Goal: Complete application form

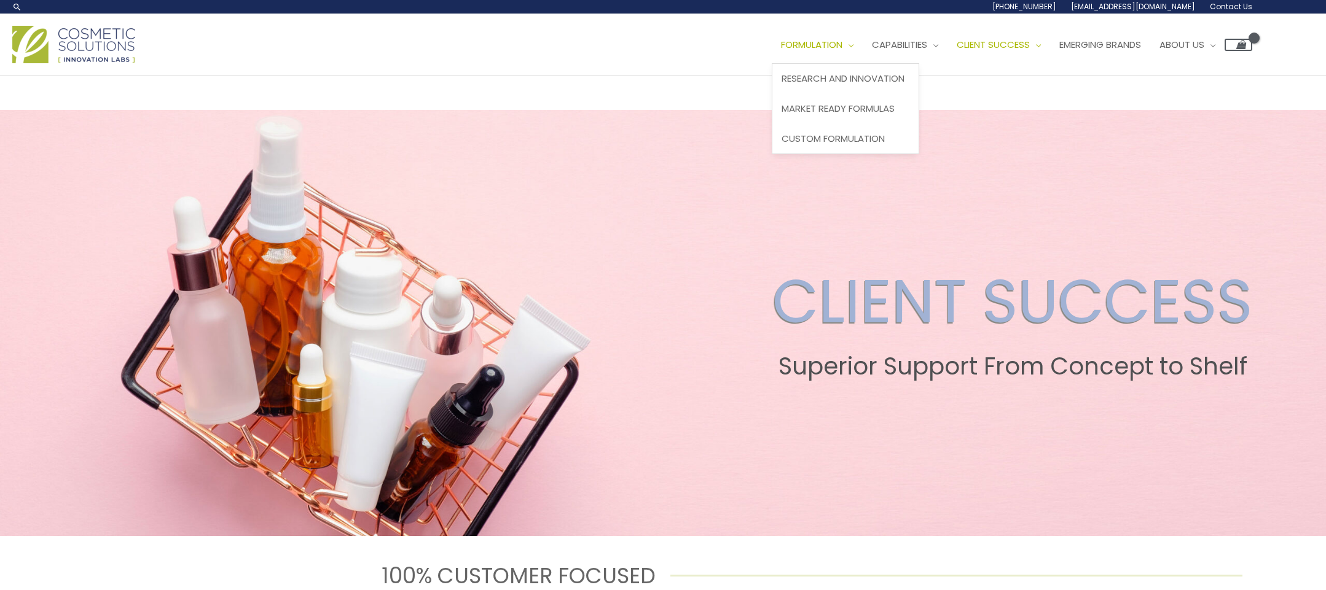
click at [781, 51] on span "Formulation" at bounding box center [811, 44] width 61 height 13
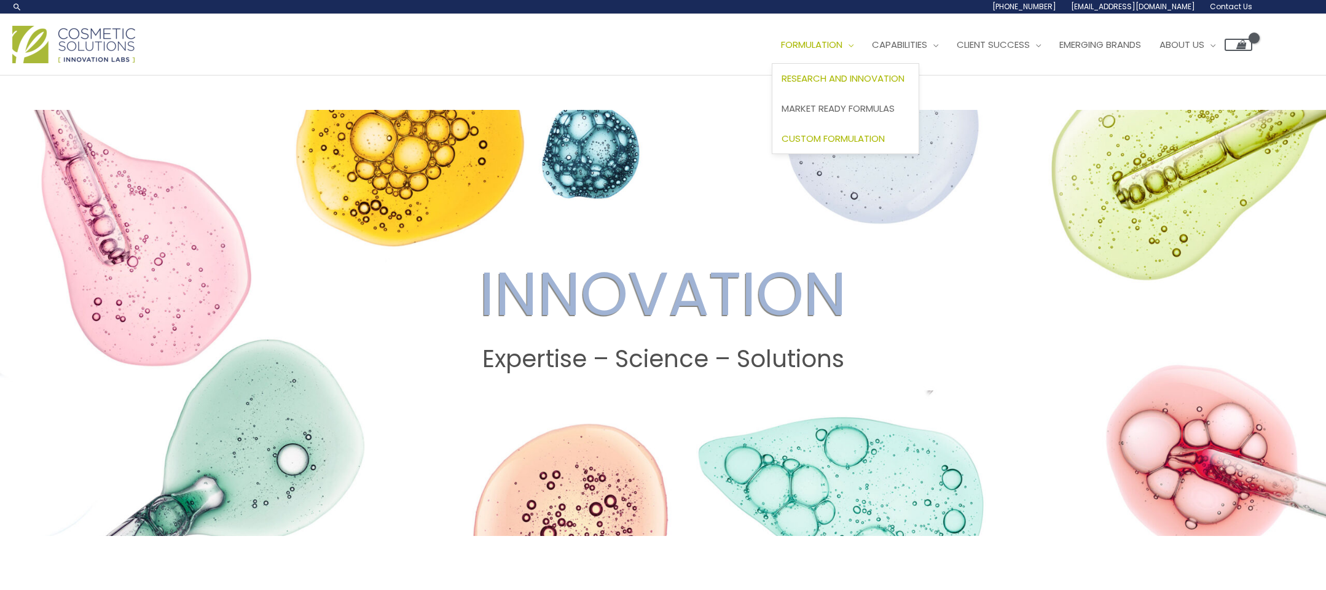
click at [781, 145] on span "Custom Formulation" at bounding box center [832, 138] width 103 height 13
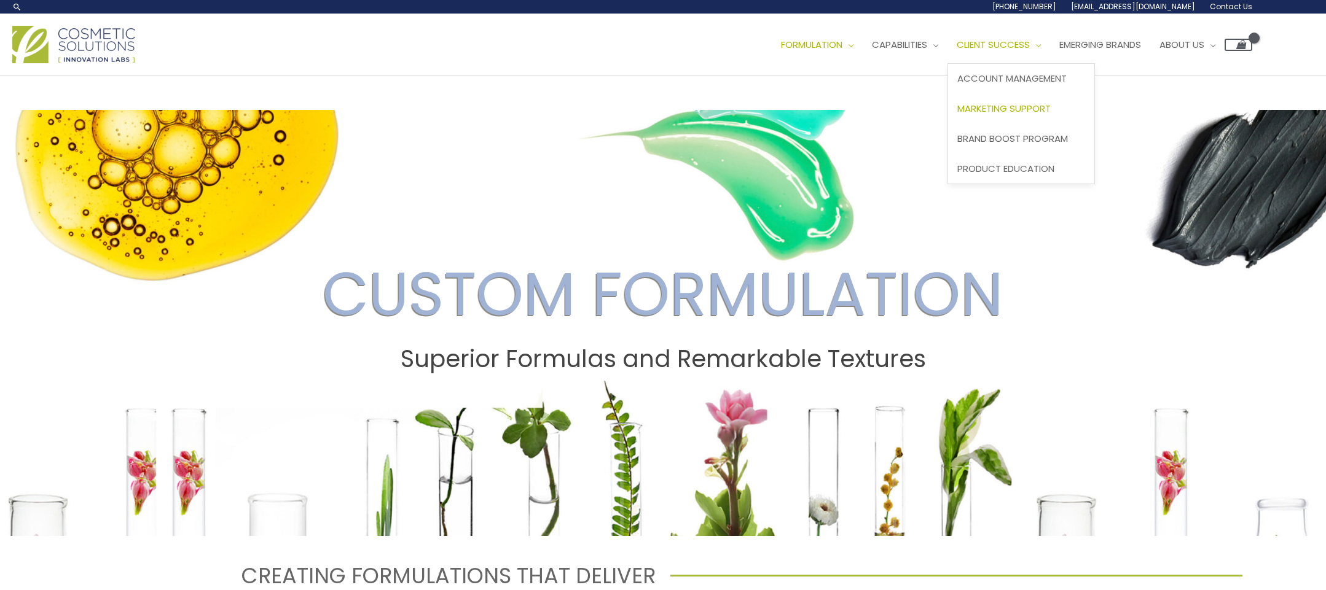
click at [957, 115] on span "Marketing Support" at bounding box center [1003, 108] width 93 height 13
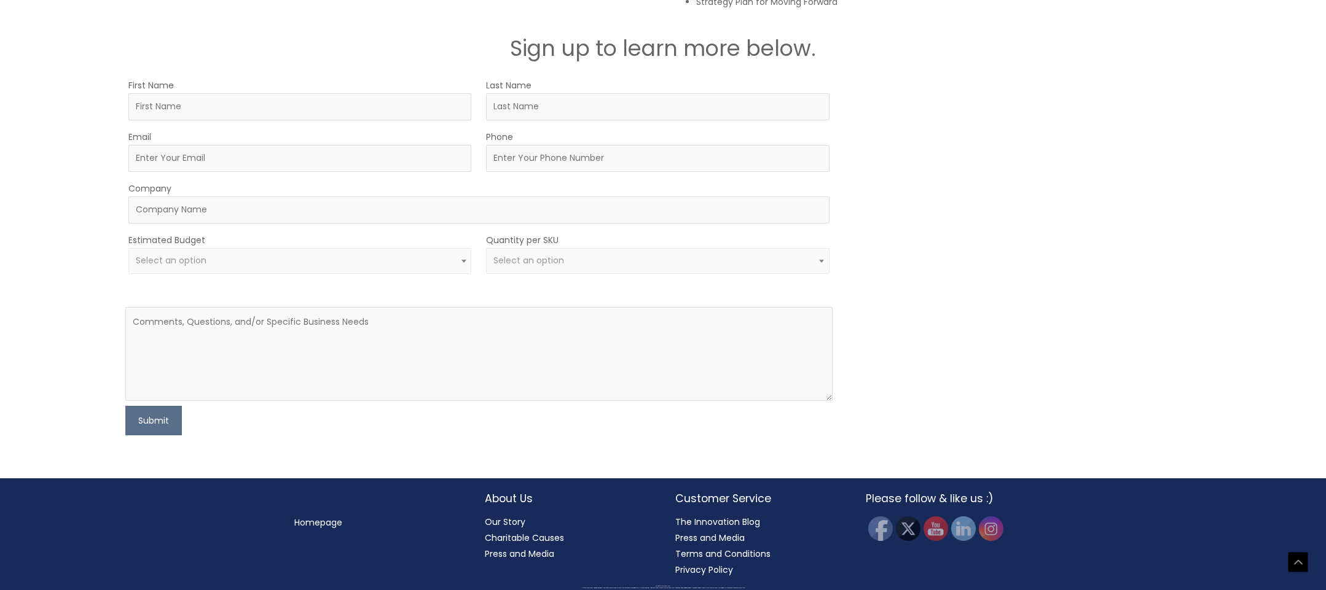
scroll to position [2188, 0]
click at [285, 109] on input "First Name" at bounding box center [299, 106] width 343 height 27
type input "[PERSON_NAME]"
type input "Shin"
type input "[EMAIL_ADDRESS][DOMAIN_NAME]"
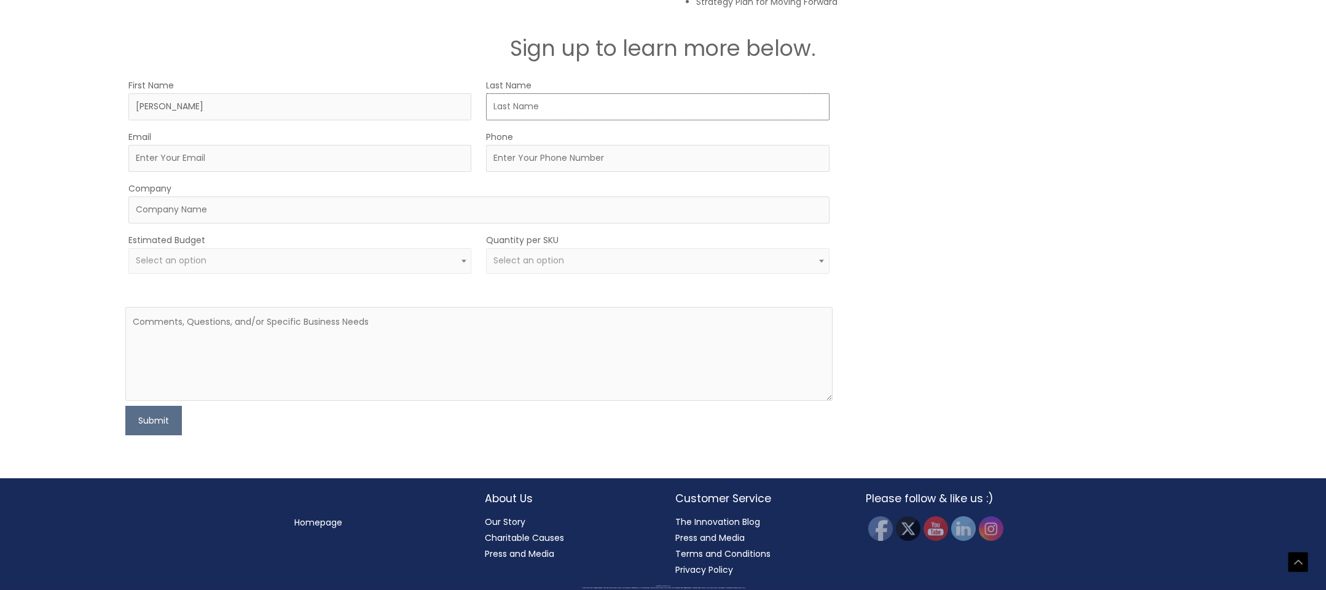
type input "4085964841"
type input "Serene Nadi"
click at [338, 262] on span "Select an option" at bounding box center [300, 261] width 329 height 12
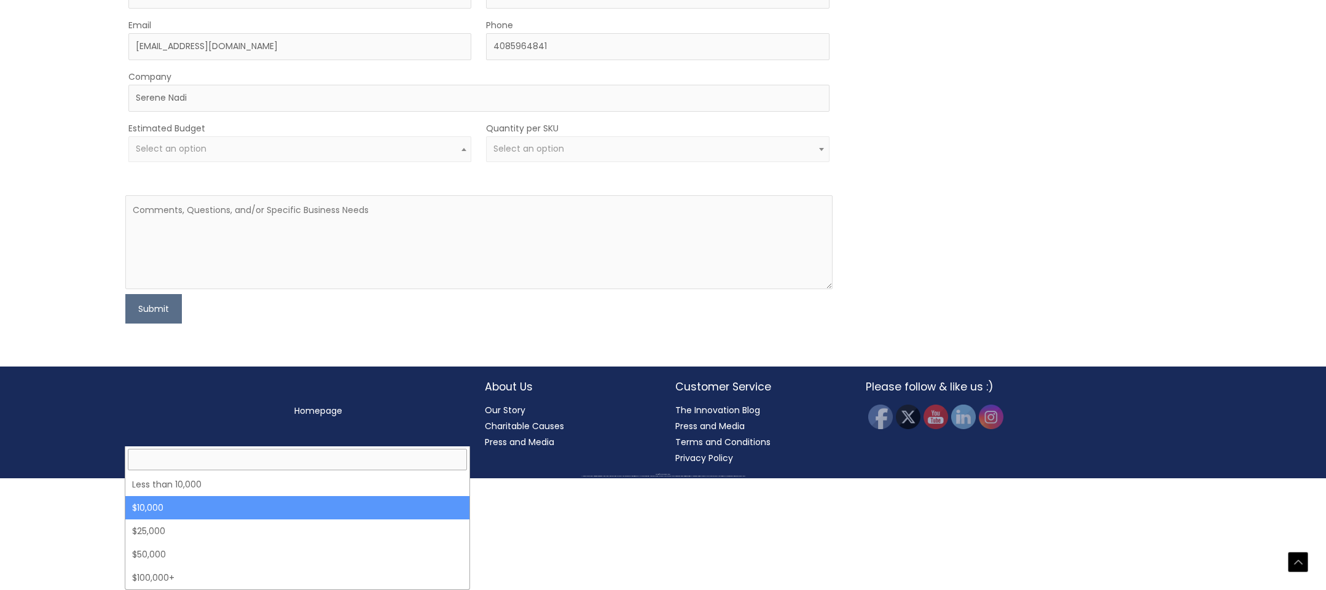
select select "10000"
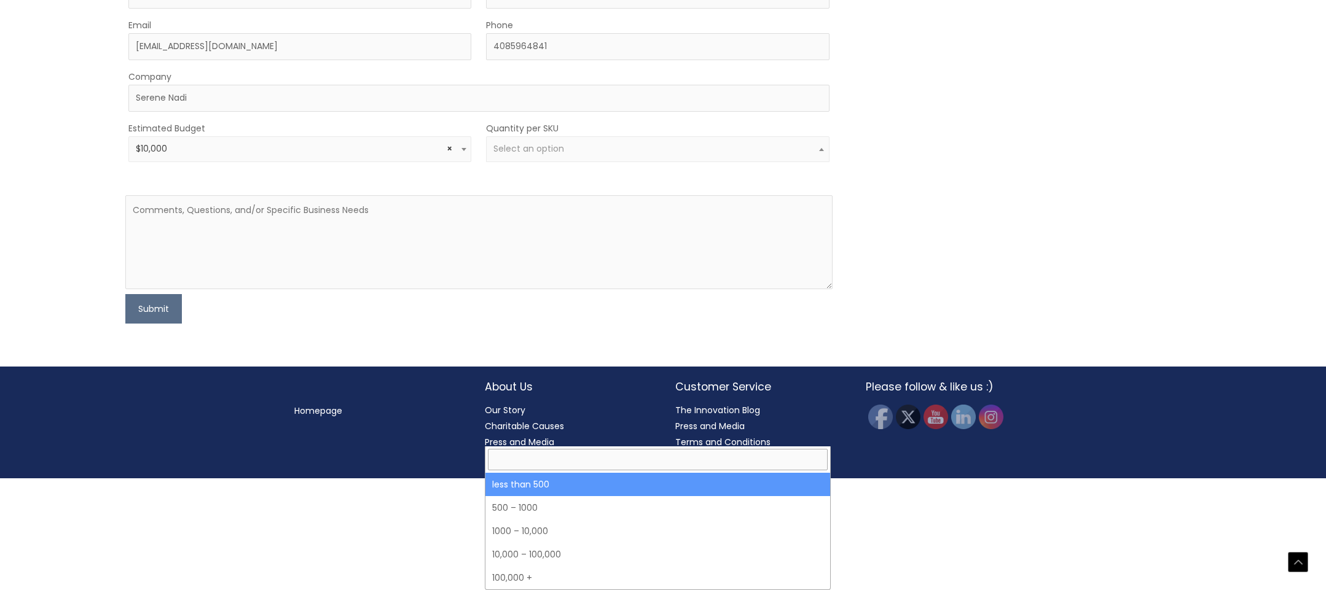
click at [559, 155] on span "Select an option" at bounding box center [528, 149] width 71 height 12
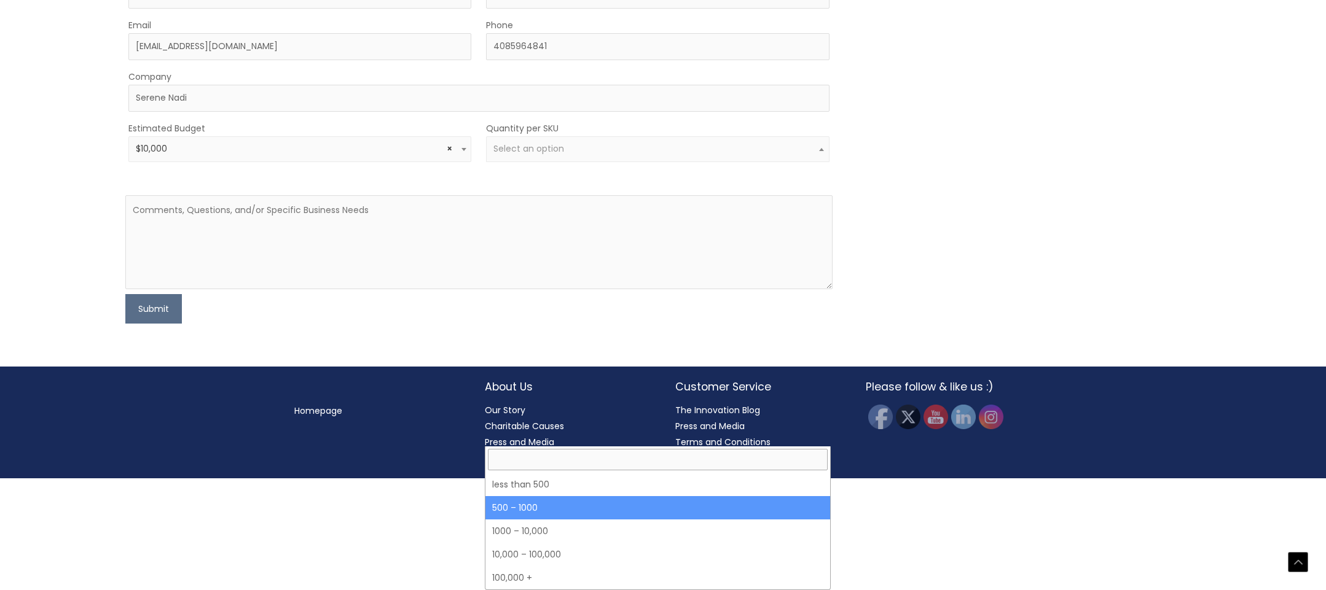
select select "8"
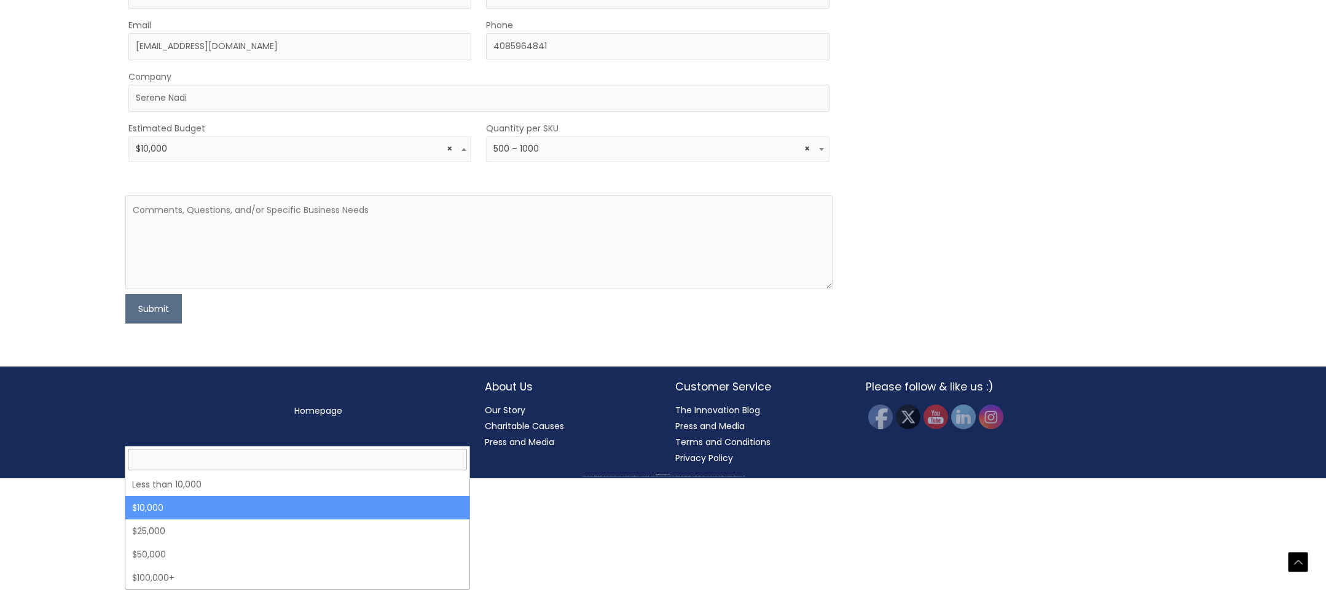
click at [351, 162] on span "× $10,000" at bounding box center [299, 149] width 343 height 26
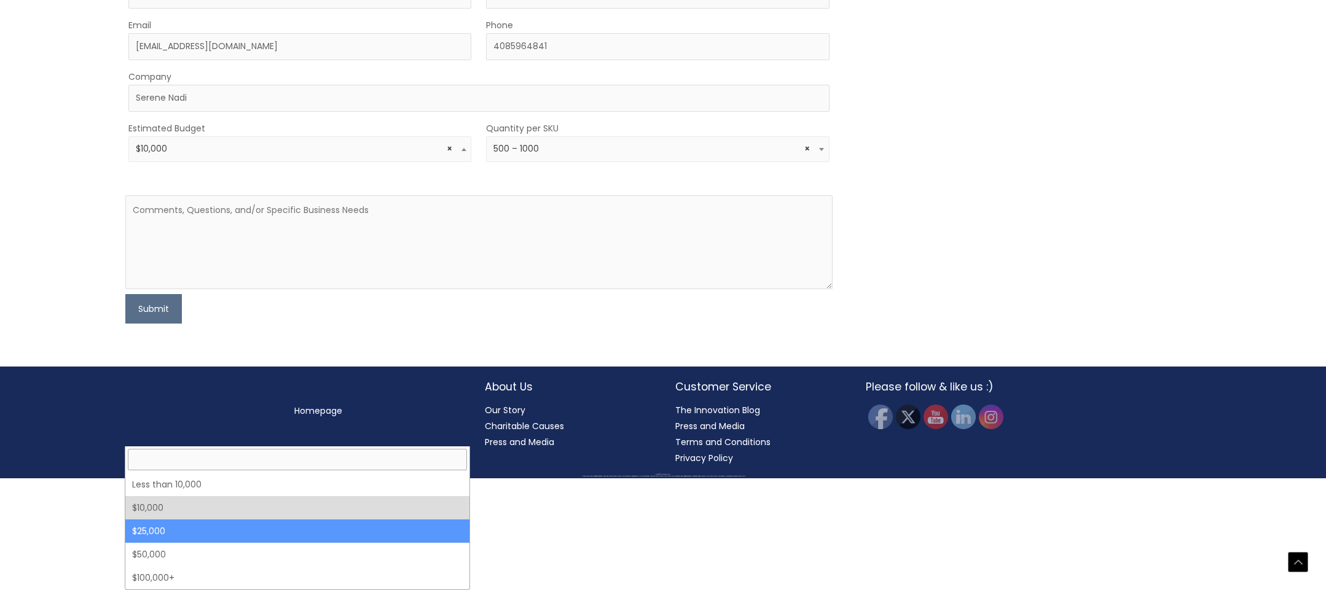
select select "25000"
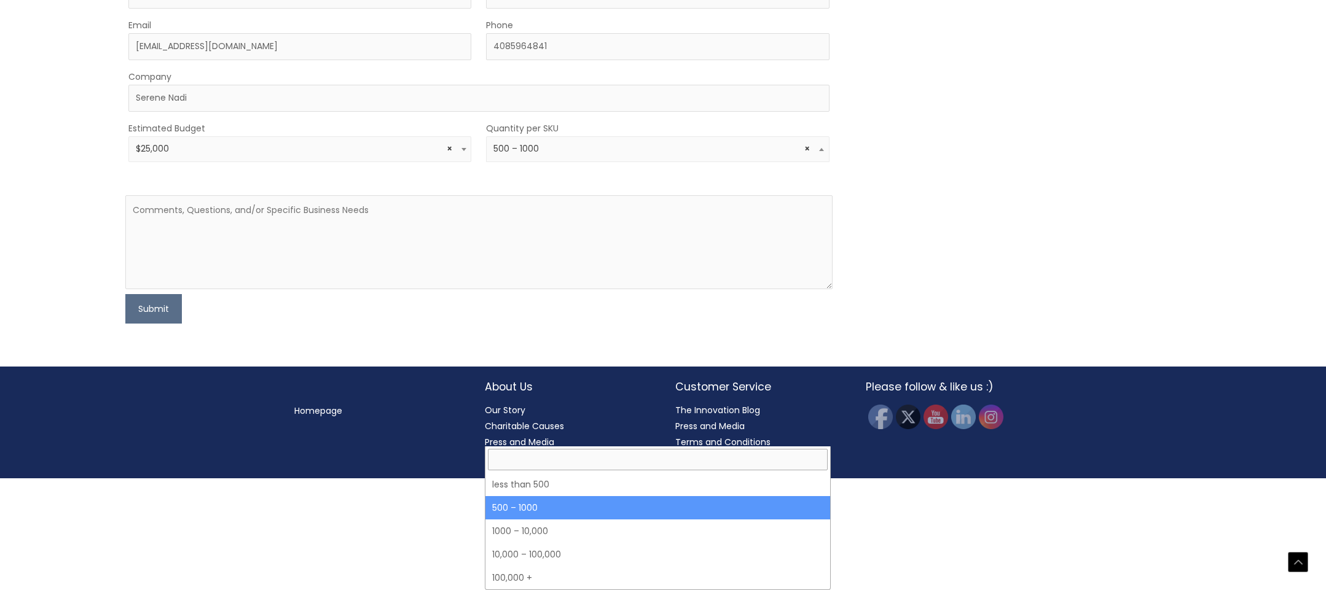
click at [600, 155] on span "× 500 – 1000" at bounding box center [657, 149] width 329 height 12
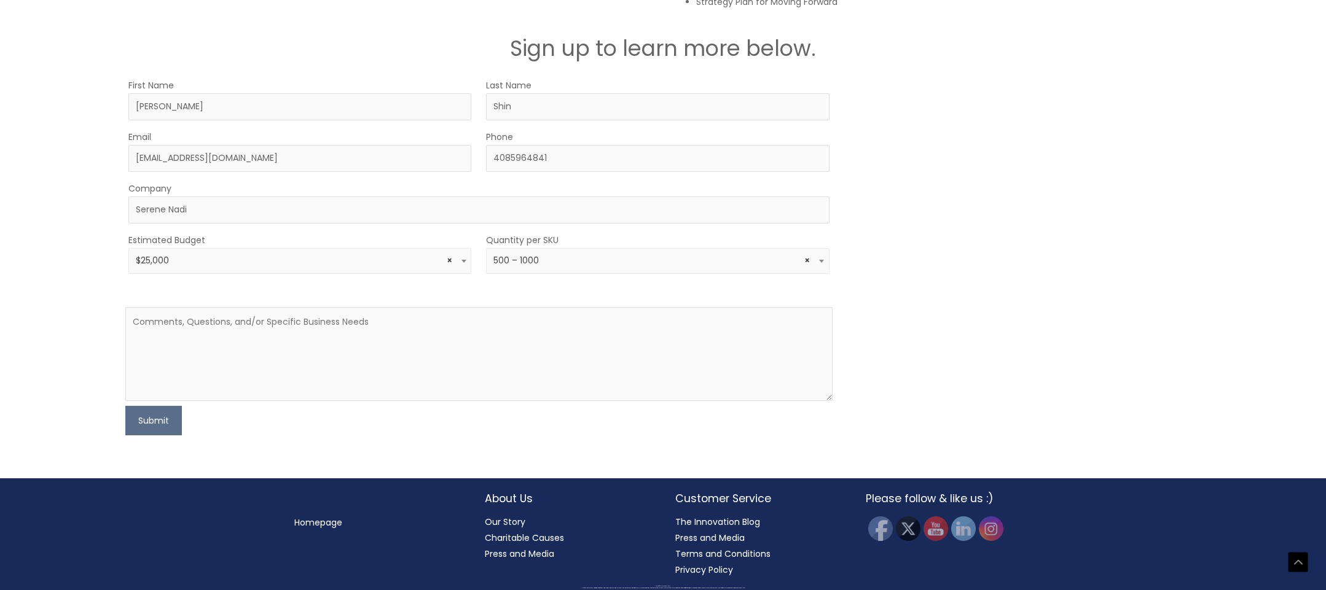
click at [869, 271] on div "MOQ TRIGGER STEP 2 TRIGGER" at bounding box center [1023, 256] width 353 height 358
click at [269, 334] on textarea at bounding box center [478, 354] width 707 height 94
click at [409, 360] on textarea at bounding box center [478, 354] width 707 height 94
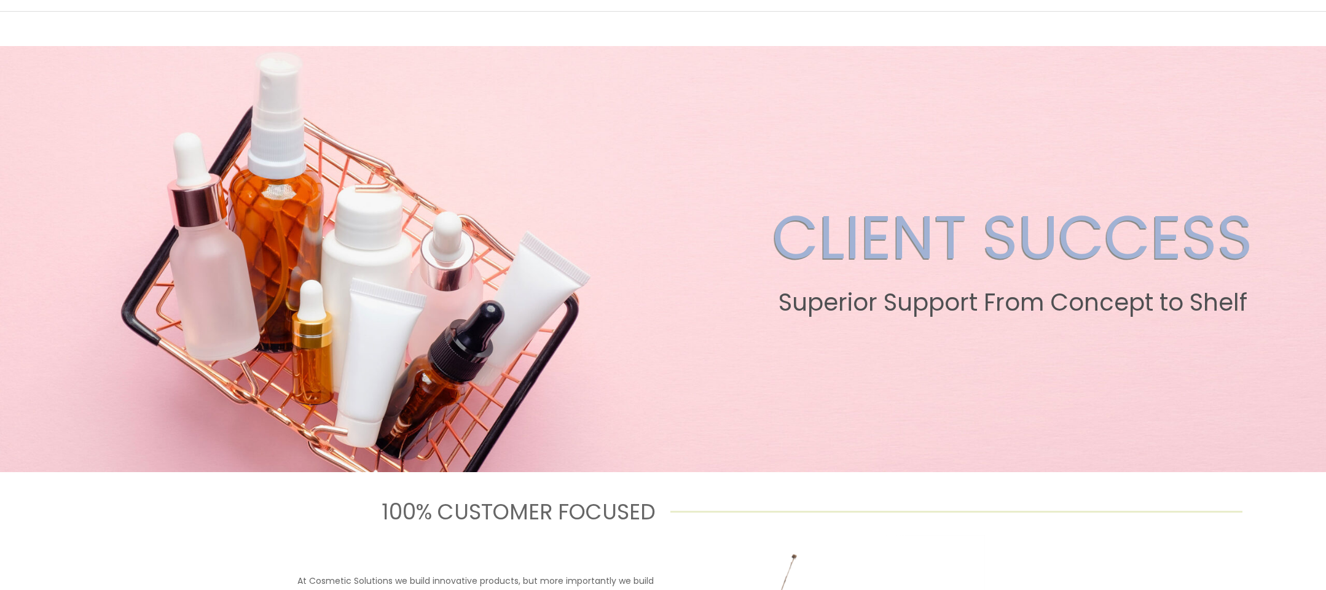
scroll to position [0, 0]
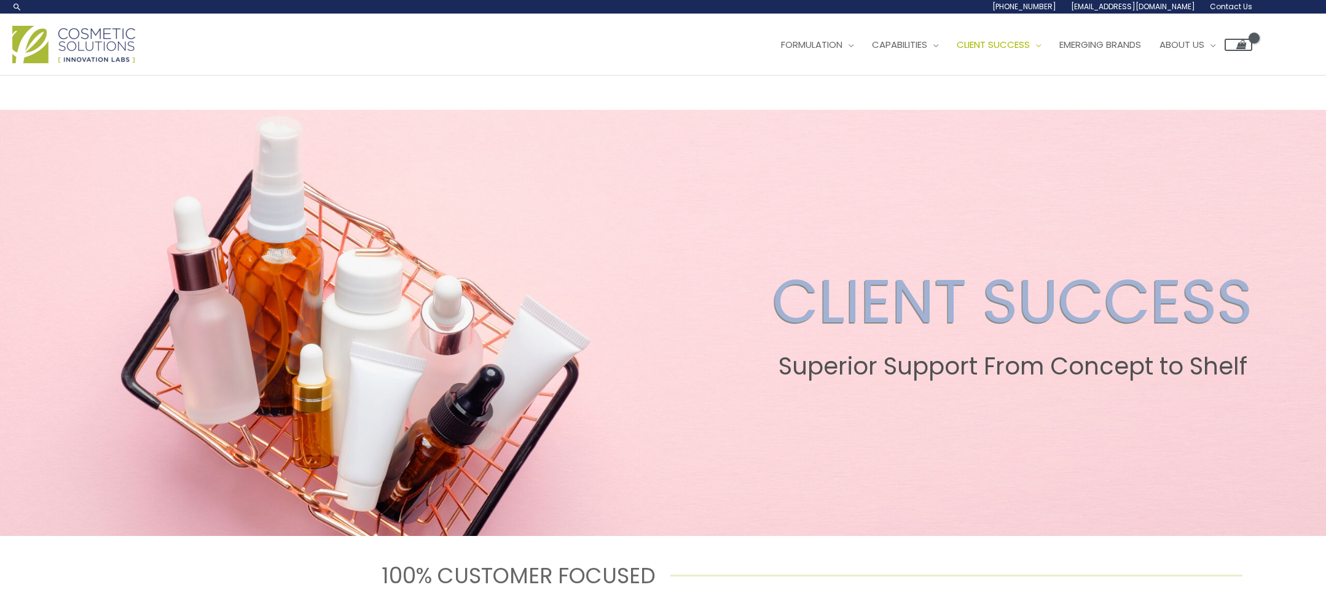
drag, startPoint x: 1260, startPoint y: 115, endPoint x: 1105, endPoint y: 107, distance: 155.0
click at [1105, 66] on div "Main Menu Formulation Menu Toggle Research and Innovation Market Ready Formulas…" at bounding box center [663, 45] width 1326 height 44
click at [0, 0] on li "Contact Us" at bounding box center [0, 0] width 0 height 0
click at [1260, 66] on div "Main Menu Formulation Menu Toggle Research and Innovation Market Ready Formulas…" at bounding box center [663, 45] width 1326 height 44
drag, startPoint x: 1213, startPoint y: 115, endPoint x: 1102, endPoint y: 117, distance: 110.6
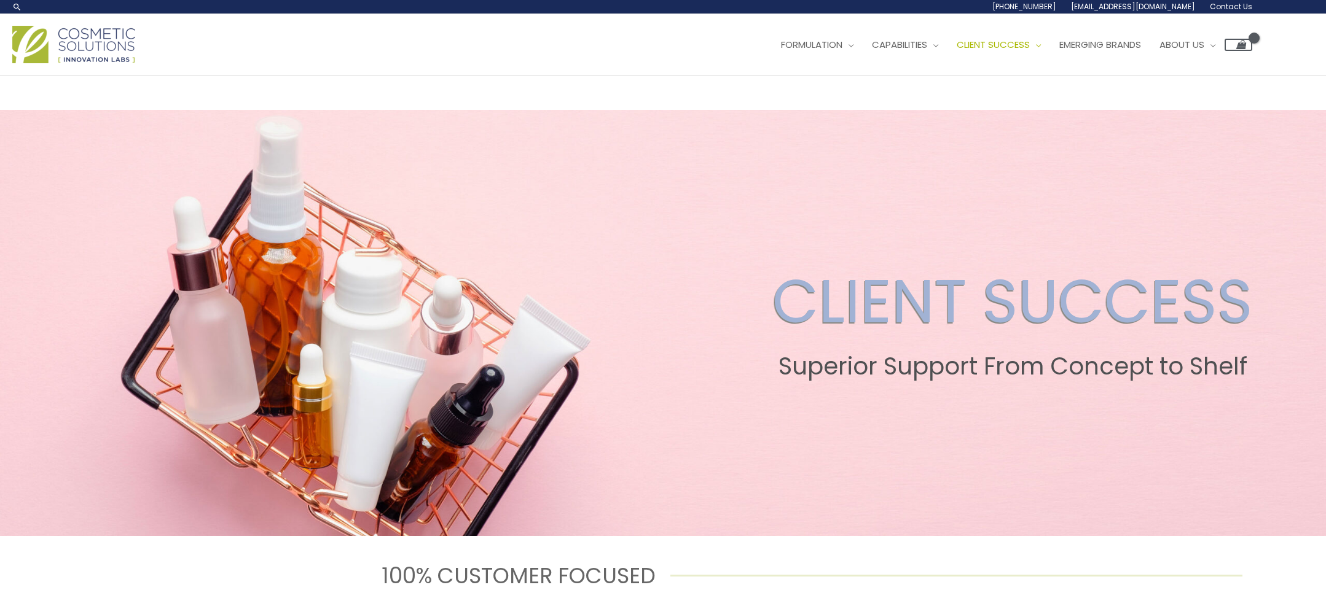
click at [1102, 66] on div "Main Menu Formulation Menu Toggle Research and Innovation Market Ready Formulas…" at bounding box center [663, 45] width 1326 height 44
click at [0, 0] on link "[EMAIL_ADDRESS][DOMAIN_NAME]" at bounding box center [0, 0] width 0 height 0
click at [0, 0] on li "Contact Us" at bounding box center [0, 0] width 0 height 0
click at [0, 0] on span "[EMAIL_ADDRESS][DOMAIN_NAME]" at bounding box center [0, 0] width 0 height 0
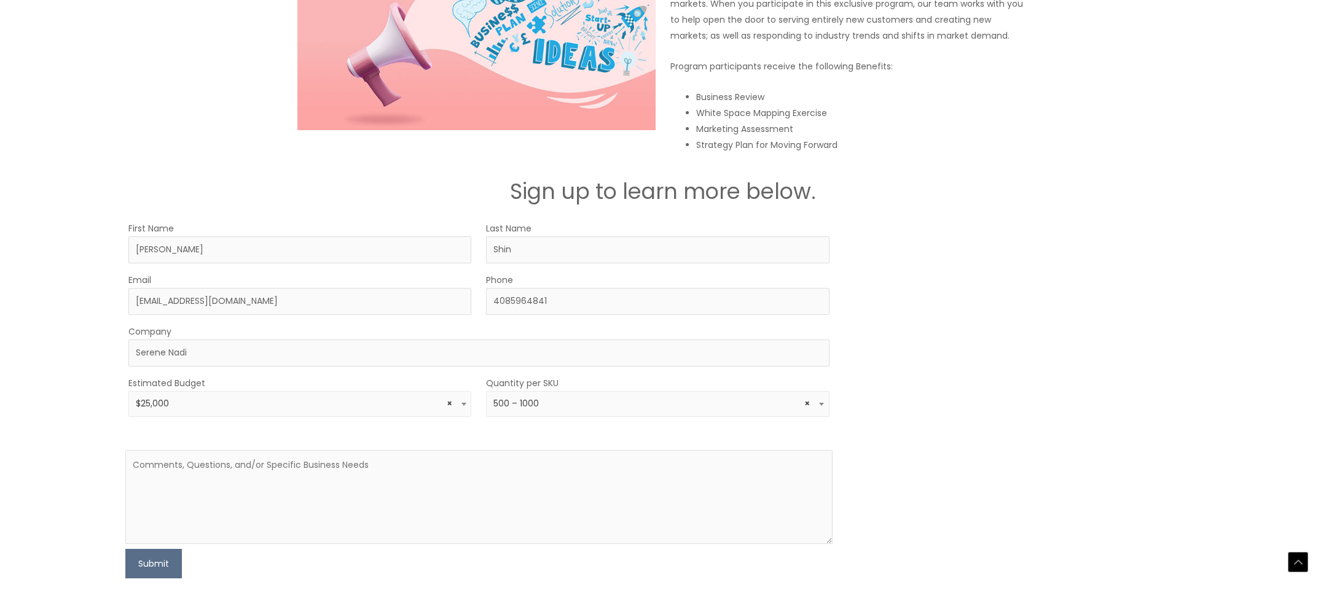
scroll to position [2188, 0]
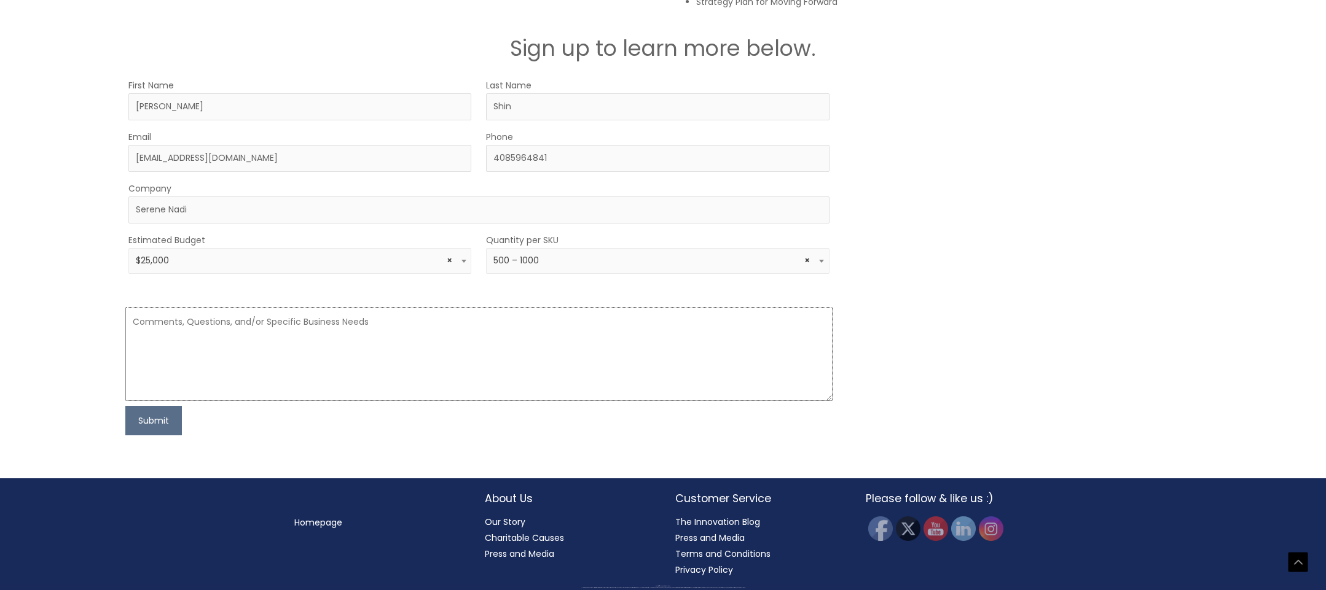
click at [279, 332] on textarea at bounding box center [478, 354] width 707 height 94
click at [558, 259] on span "× 500 – 1000" at bounding box center [657, 261] width 329 height 12
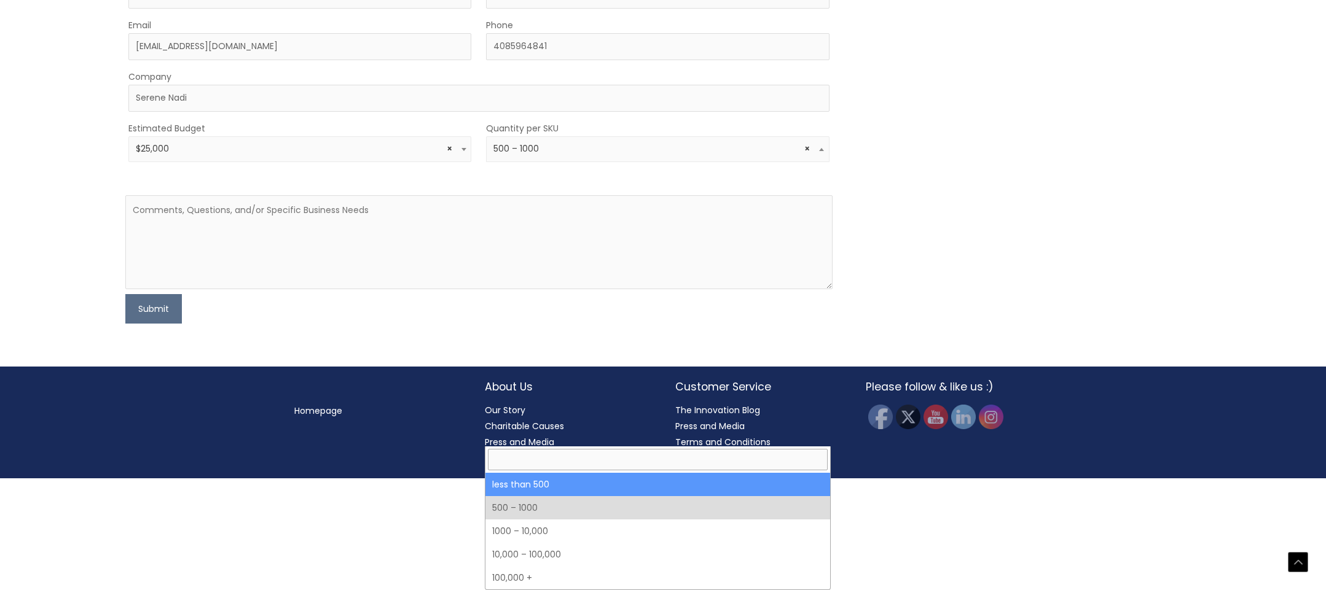
click at [969, 249] on div "MOQ TRIGGER STEP 2 TRIGGER" at bounding box center [1023, 145] width 353 height 358
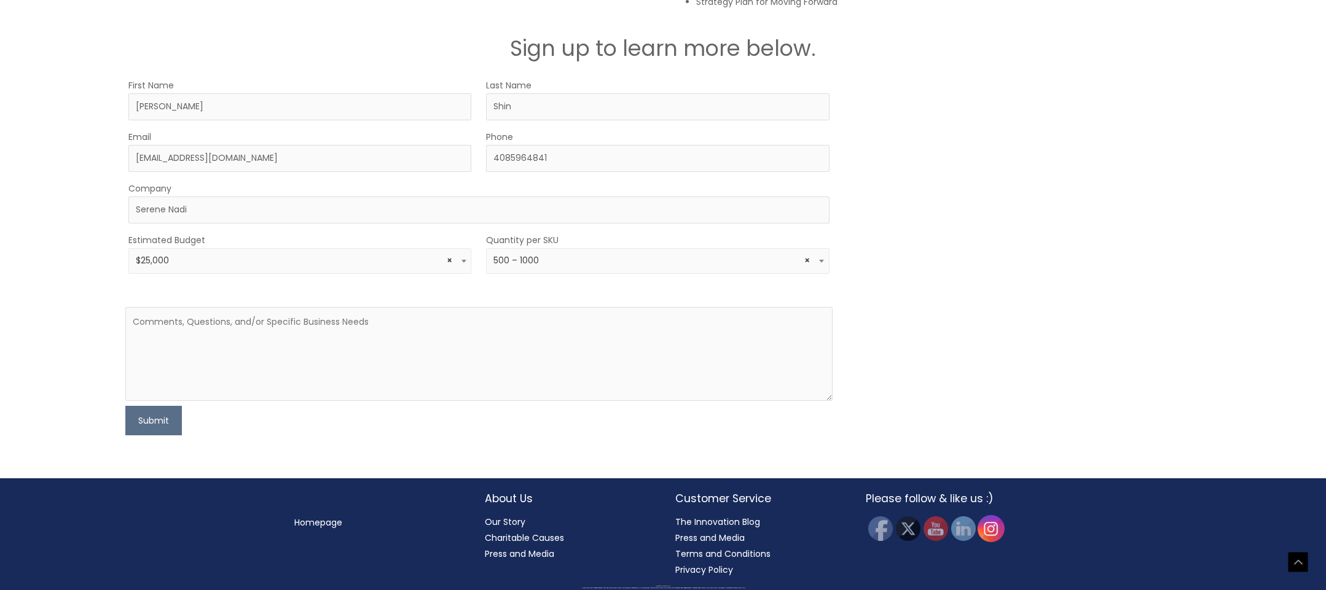
click at [996, 530] on img at bounding box center [990, 528] width 27 height 27
